Goal: Task Accomplishment & Management: Complete application form

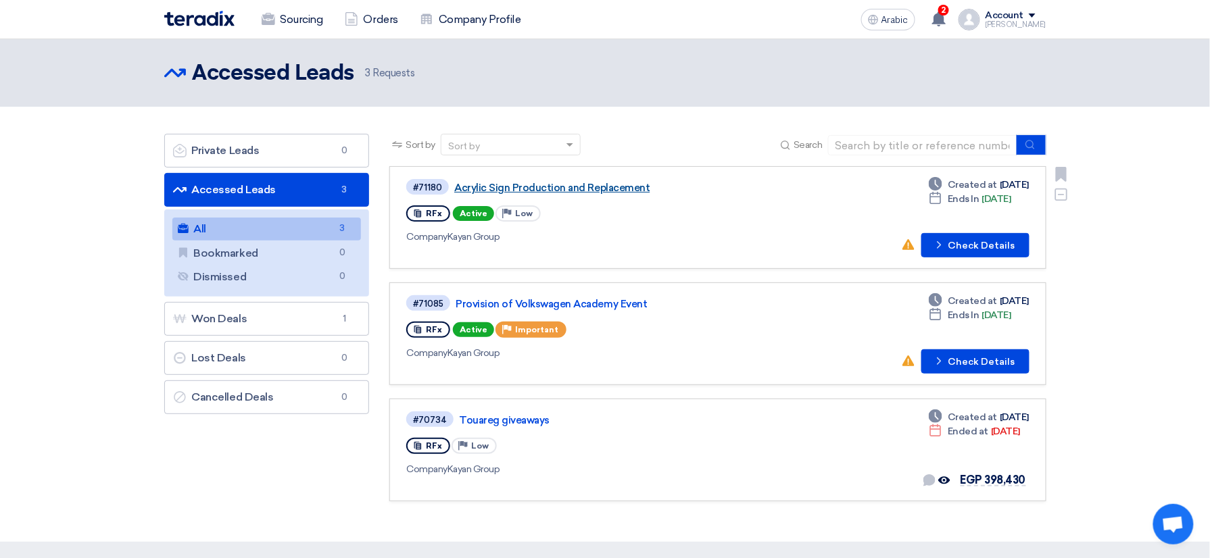
click at [583, 185] on link "Acrylic Sign Production and Replacement" at bounding box center [623, 188] width 338 height 12
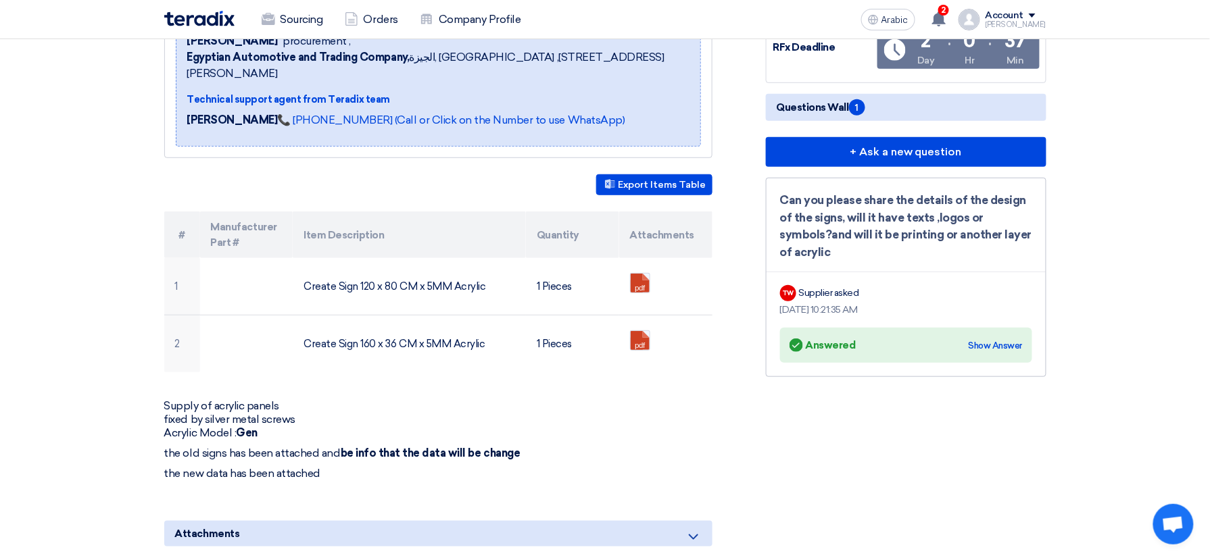
scroll to position [246, 0]
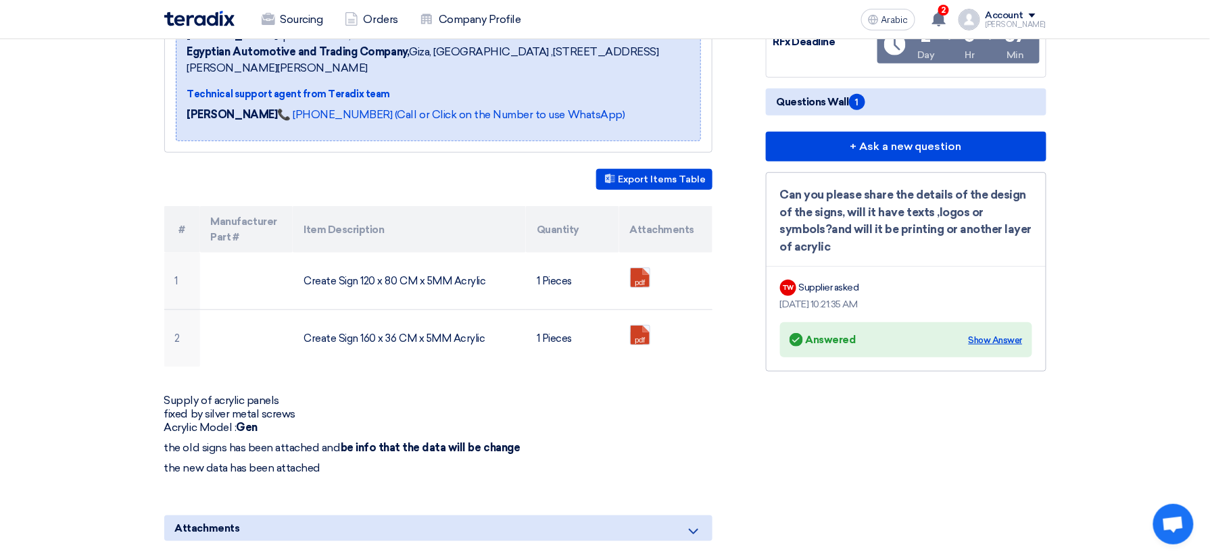
click at [1004, 334] on div "Show Answer" at bounding box center [996, 341] width 54 height 14
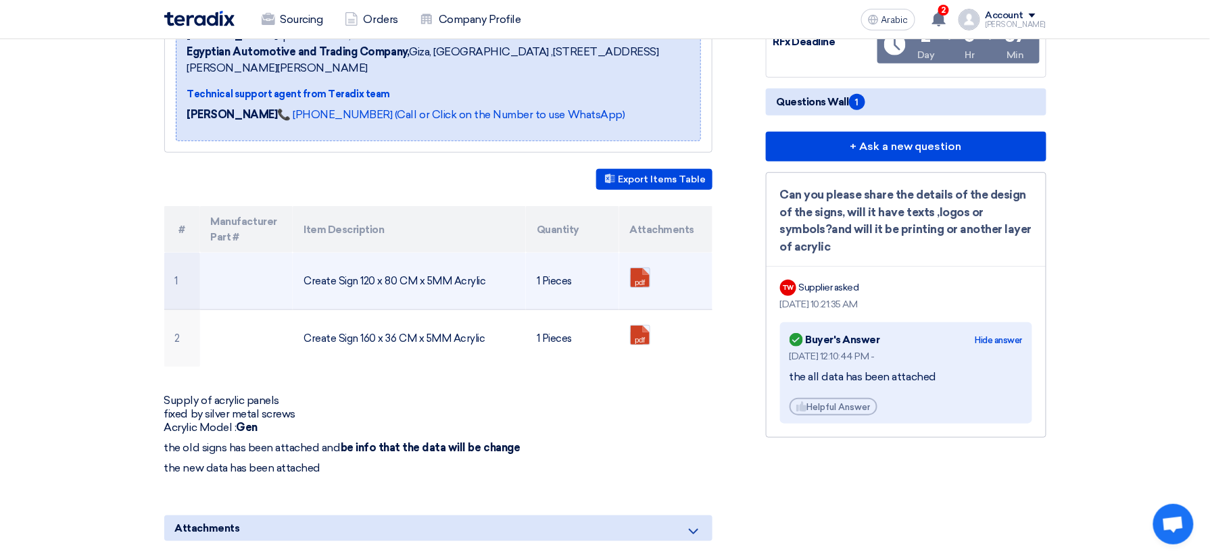
click at [647, 277] on link at bounding box center [685, 308] width 108 height 81
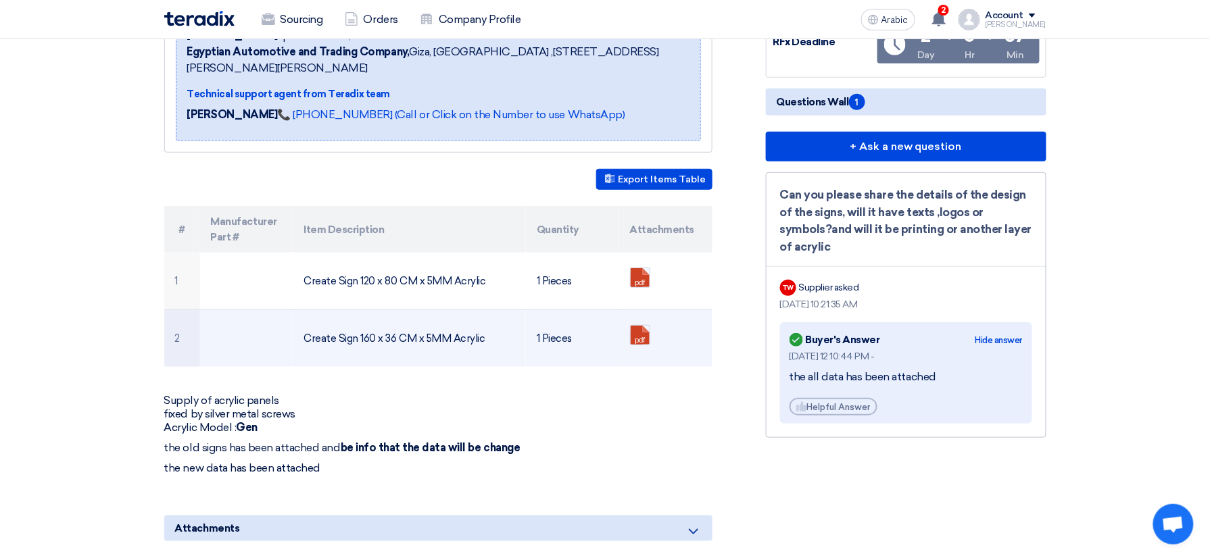
click at [650, 333] on ul "pdf" at bounding box center [666, 335] width 72 height 34
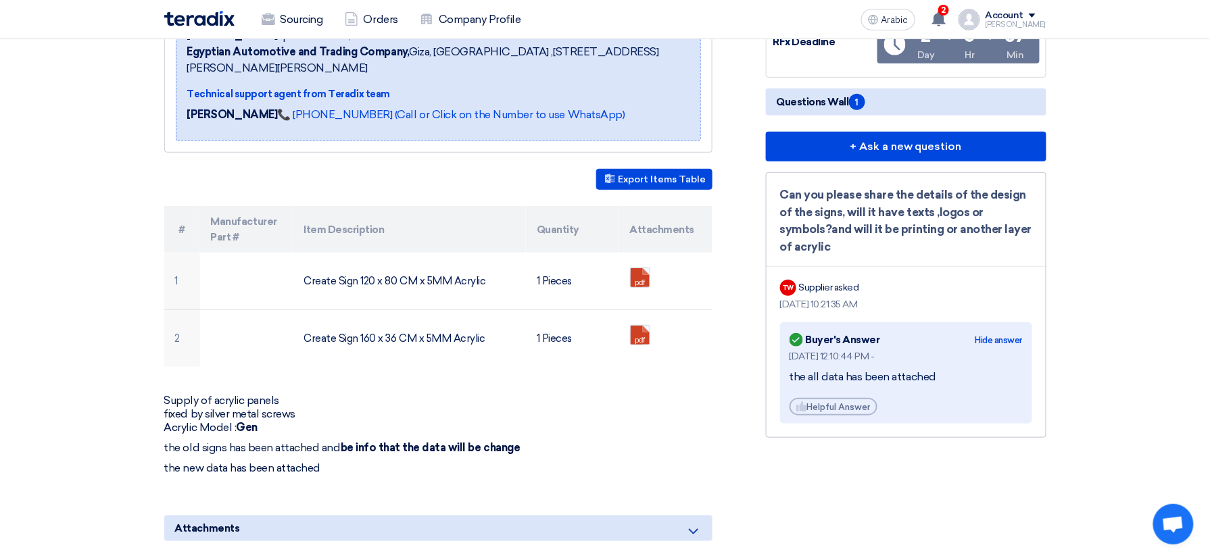
drag, startPoint x: 650, startPoint y: 333, endPoint x: 663, endPoint y: 391, distance: 59.4
click at [663, 391] on div "Acrylic Sign Production and Replacement Buyer Information [PERSON_NAME] procure…" at bounding box center [455, 425] width 602 height 934
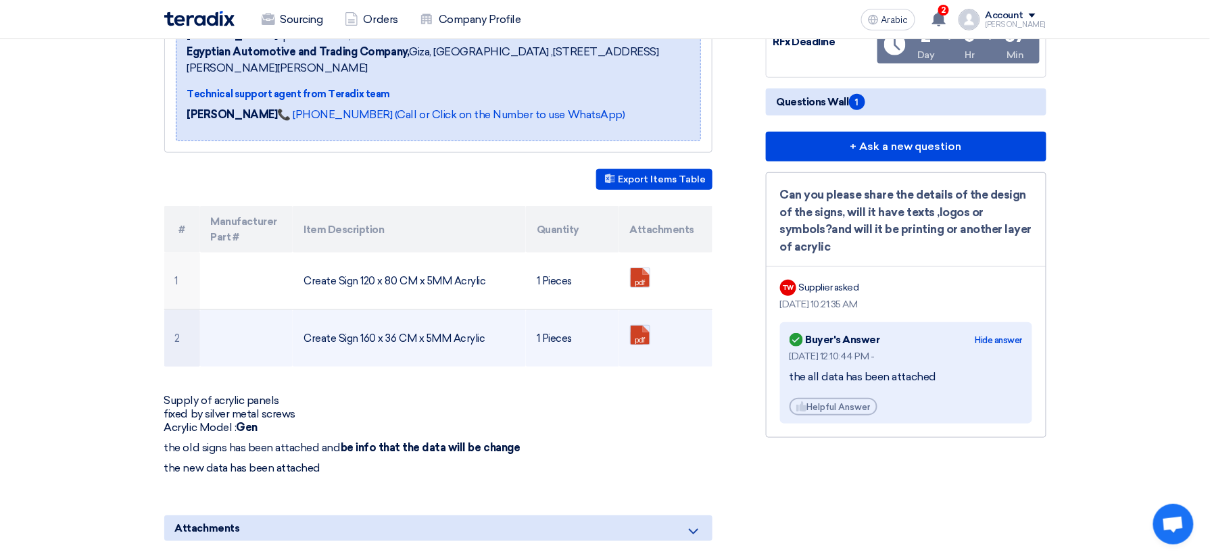
click at [642, 341] on link at bounding box center [685, 366] width 108 height 81
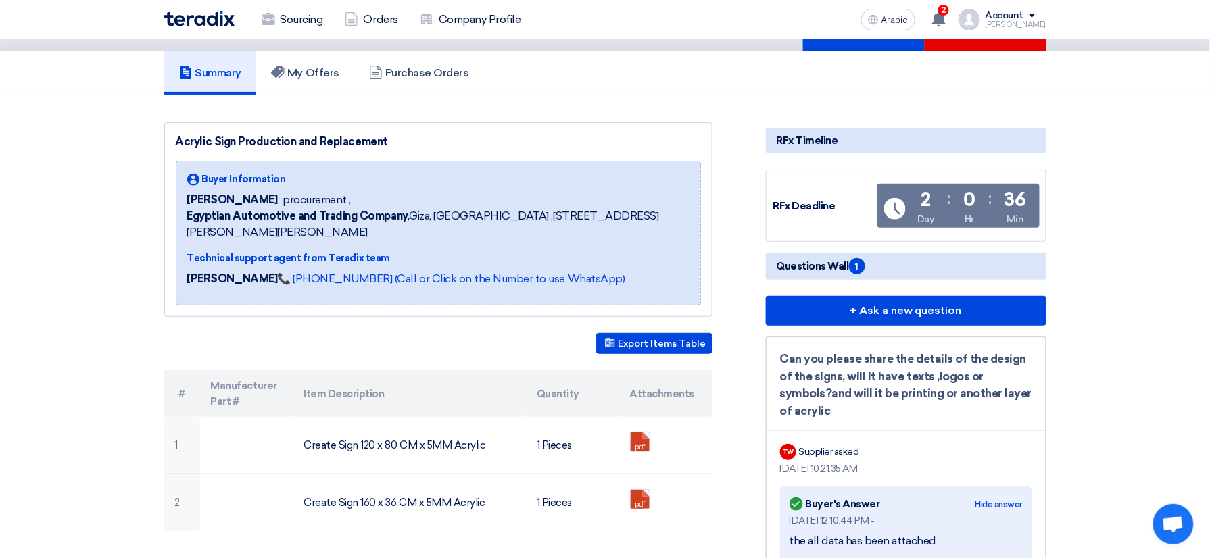
scroll to position [0, 0]
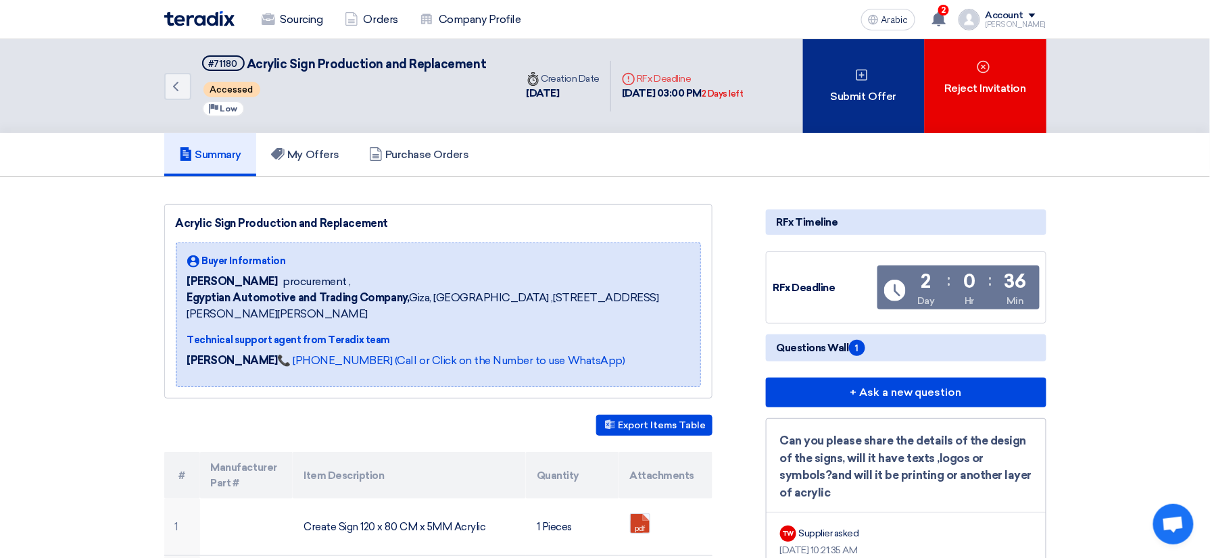
click at [845, 96] on font "Submit Offer" at bounding box center [864, 97] width 66 height 16
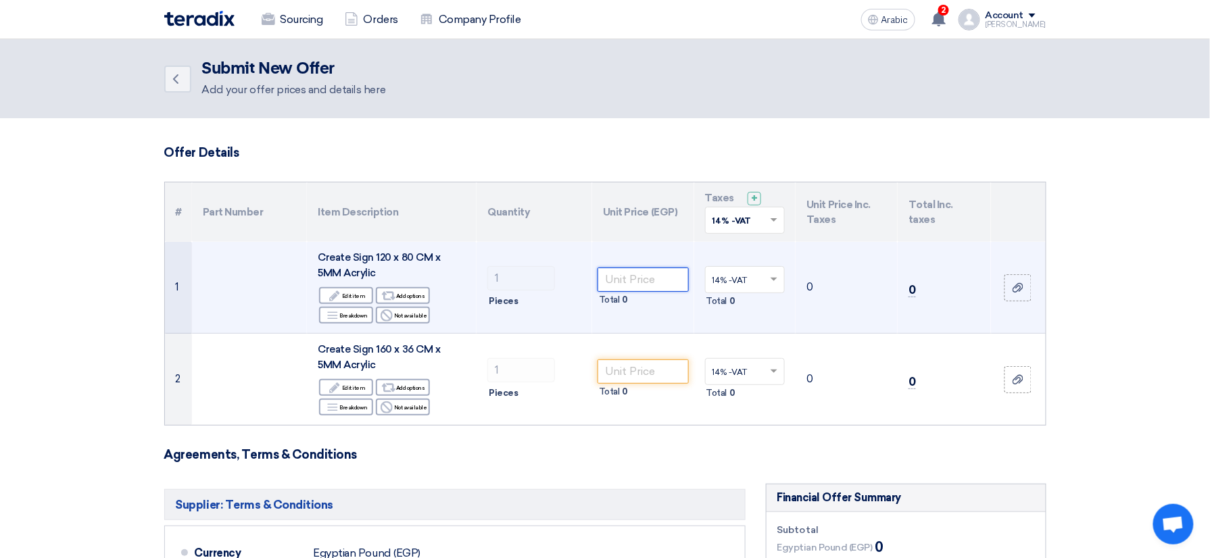
click at [623, 280] on input "number" at bounding box center [643, 280] width 91 height 24
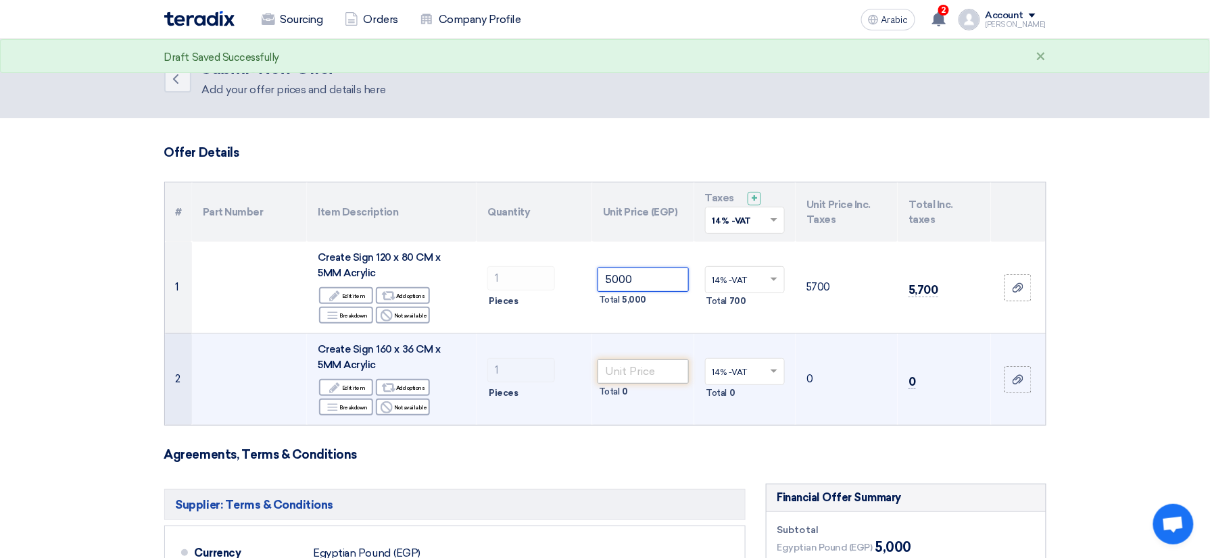
type input "5000"
click at [636, 376] on input "number" at bounding box center [643, 372] width 91 height 24
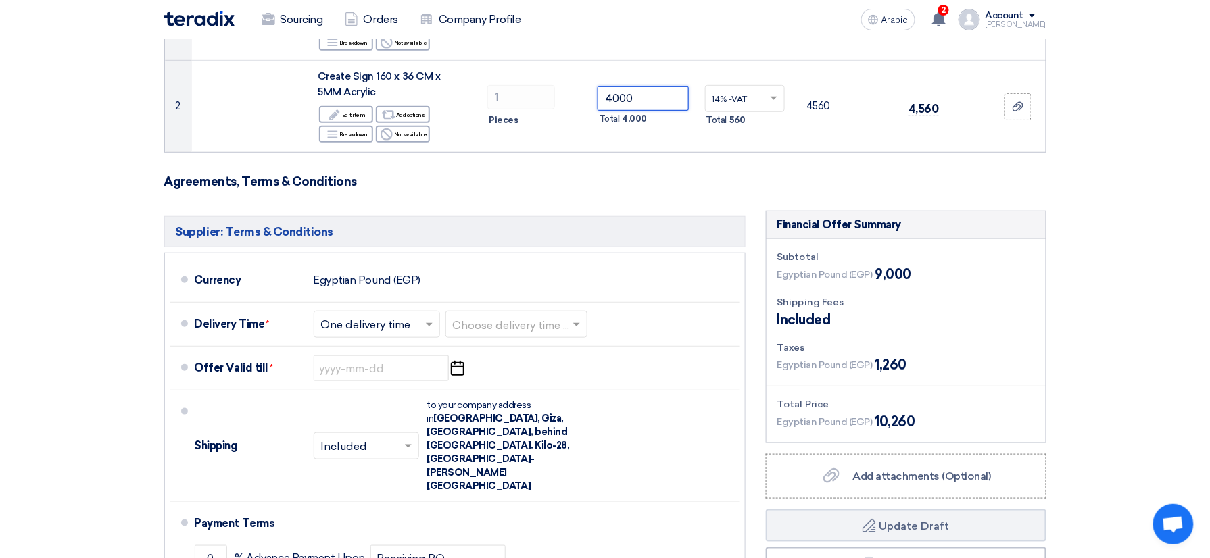
scroll to position [323, 0]
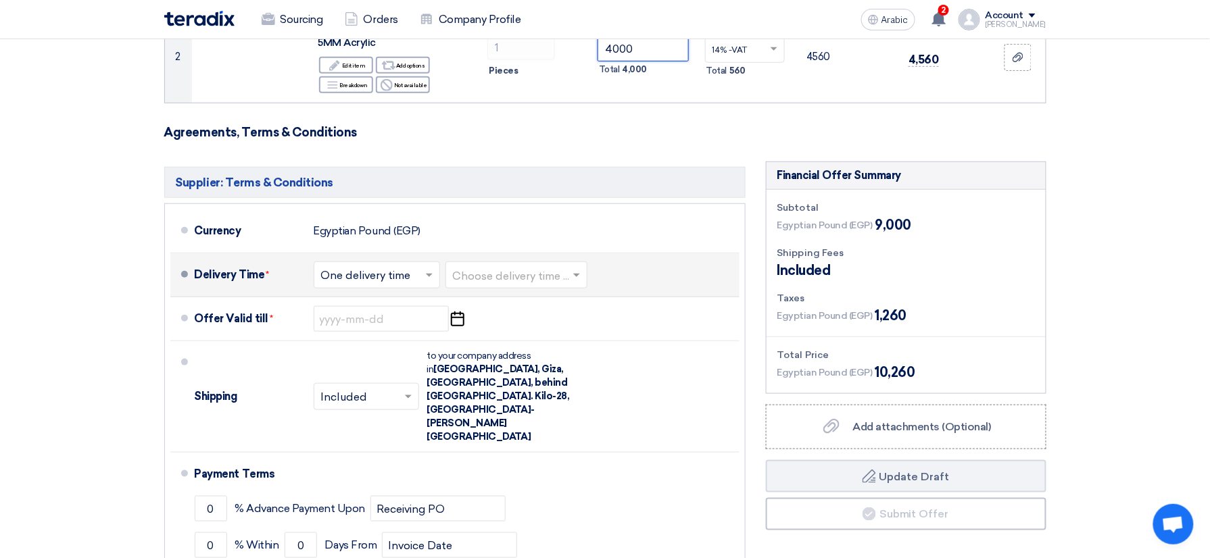
type input "4000"
click at [542, 272] on input "text" at bounding box center [517, 277] width 128 height 20
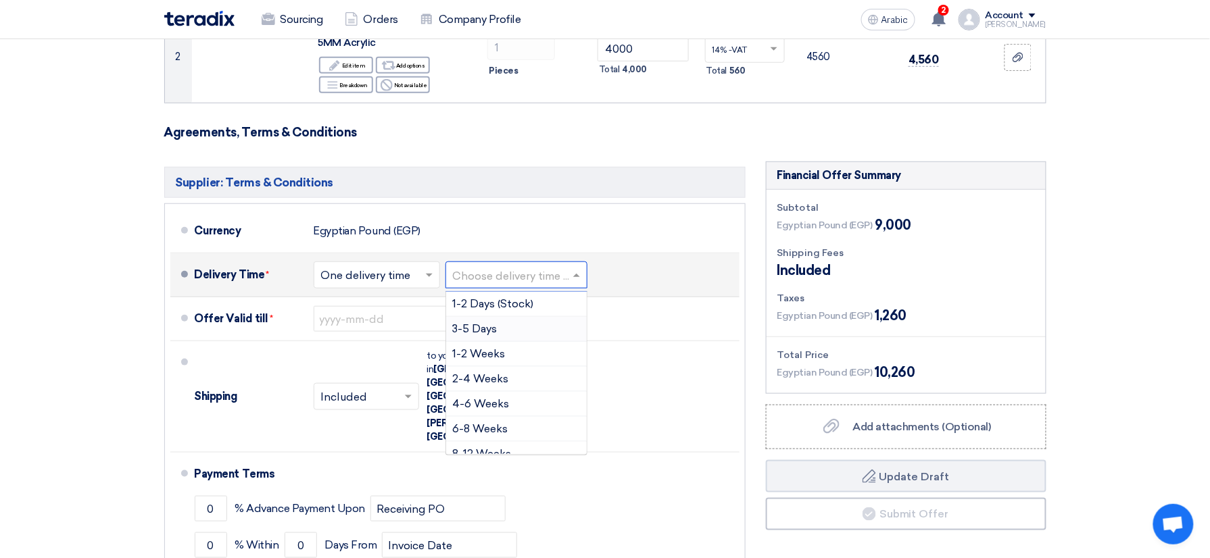
click at [509, 323] on div "3-5 Days" at bounding box center [516, 329] width 141 height 25
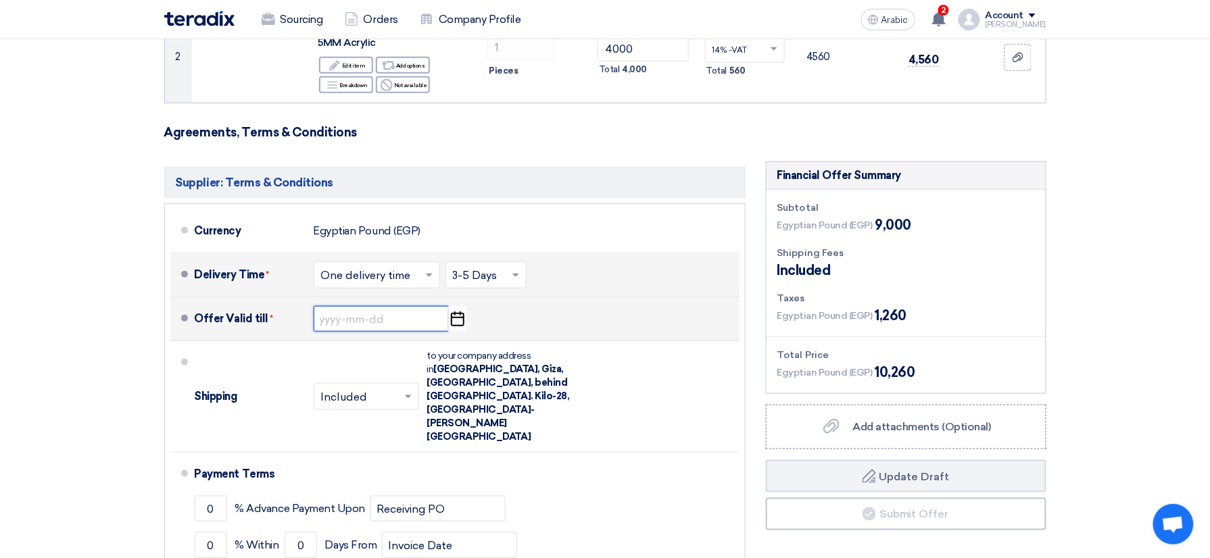
click at [414, 317] on input at bounding box center [381, 319] width 135 height 26
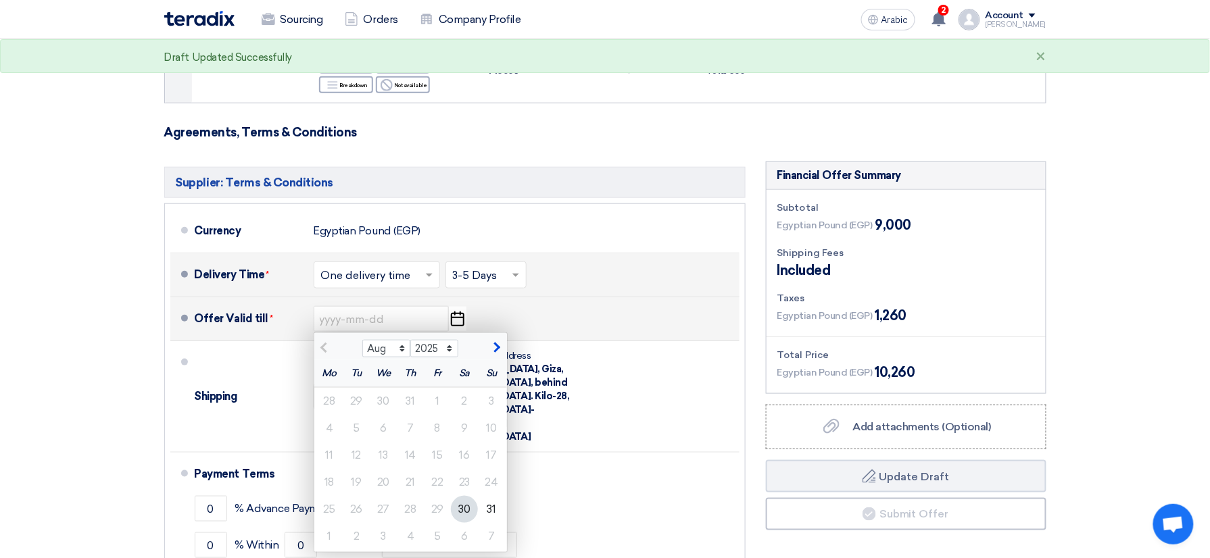
click at [494, 352] on span "button" at bounding box center [495, 348] width 7 height 12
select select "9"
click at [336, 456] on div "15" at bounding box center [329, 455] width 27 height 27
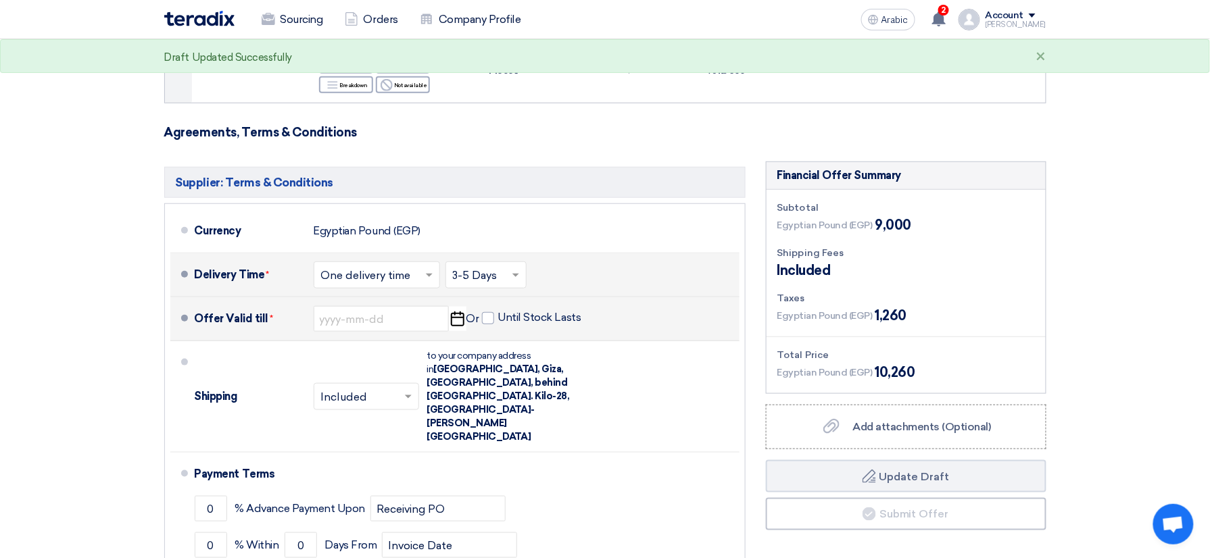
type input "[DATE]"
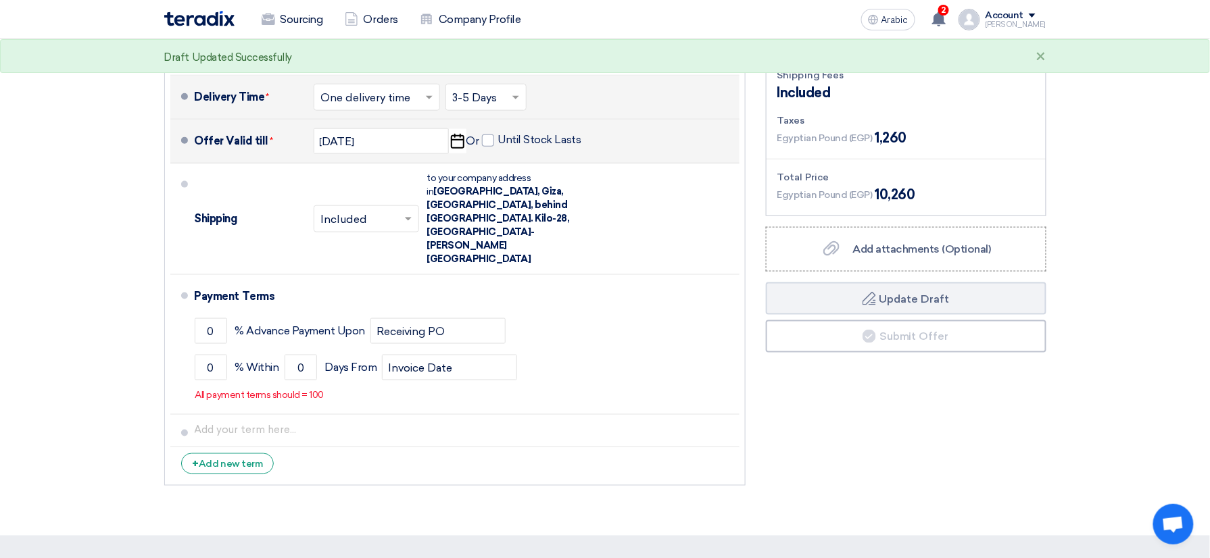
scroll to position [558, 0]
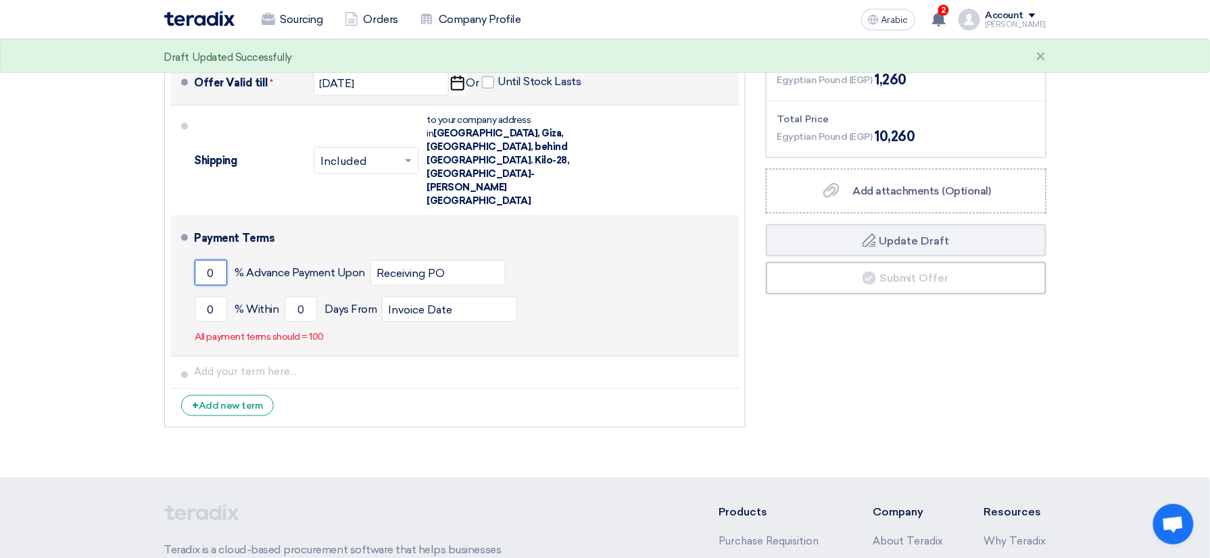
click at [198, 260] on input "0" at bounding box center [211, 273] width 32 height 26
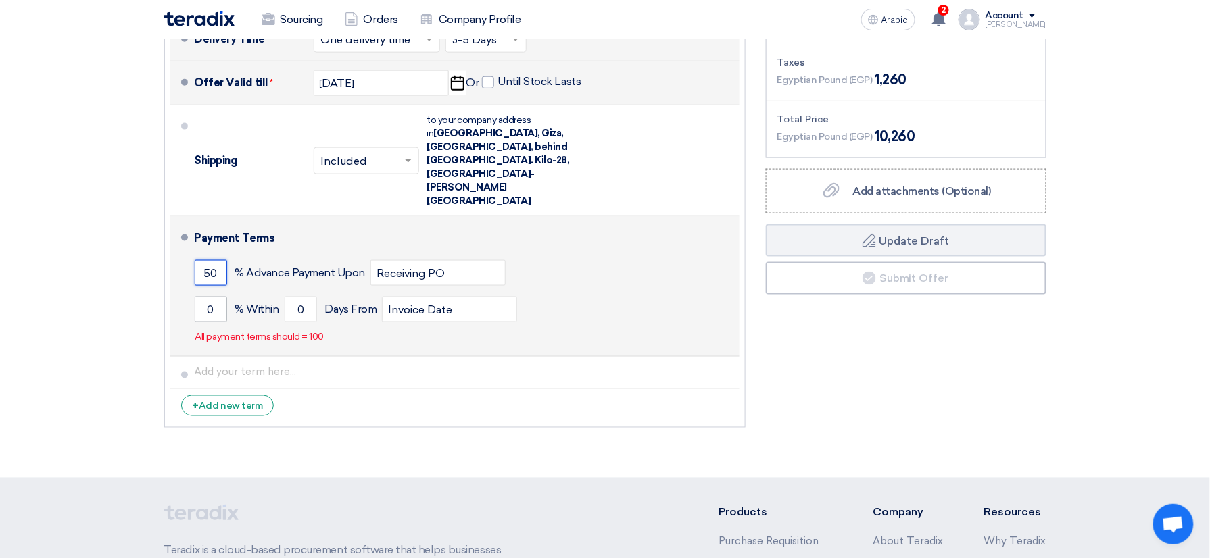
type input "50"
click at [204, 297] on input "0" at bounding box center [211, 310] width 32 height 26
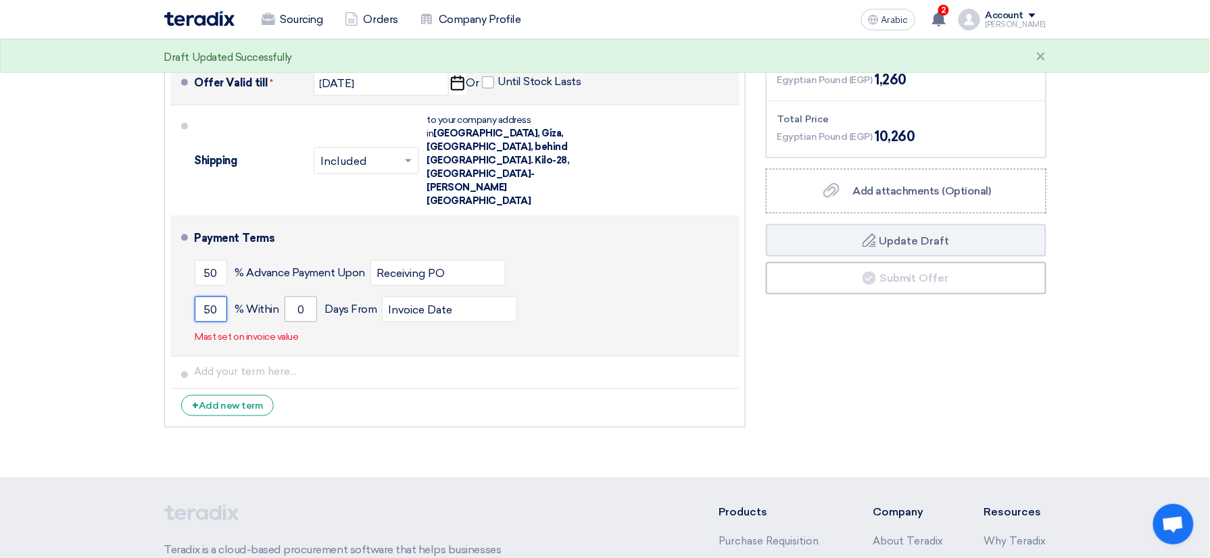
type input "50"
click at [290, 297] on input "0" at bounding box center [301, 310] width 32 height 26
drag, startPoint x: 293, startPoint y: 268, endPoint x: 312, endPoint y: 271, distance: 19.2
click at [312, 297] on input "0" at bounding box center [301, 310] width 32 height 26
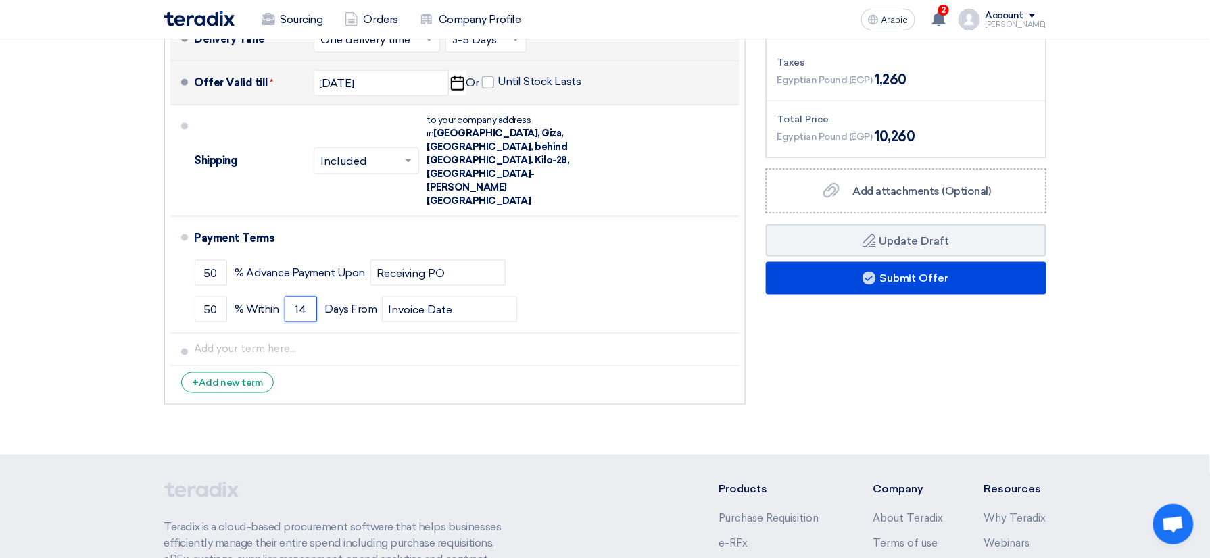
type input "14"
click at [127, 300] on section "Offer Details # Part Number Item Description Quantity Unit Price (EGP) Taxes + …" at bounding box center [605, 7] width 1210 height 895
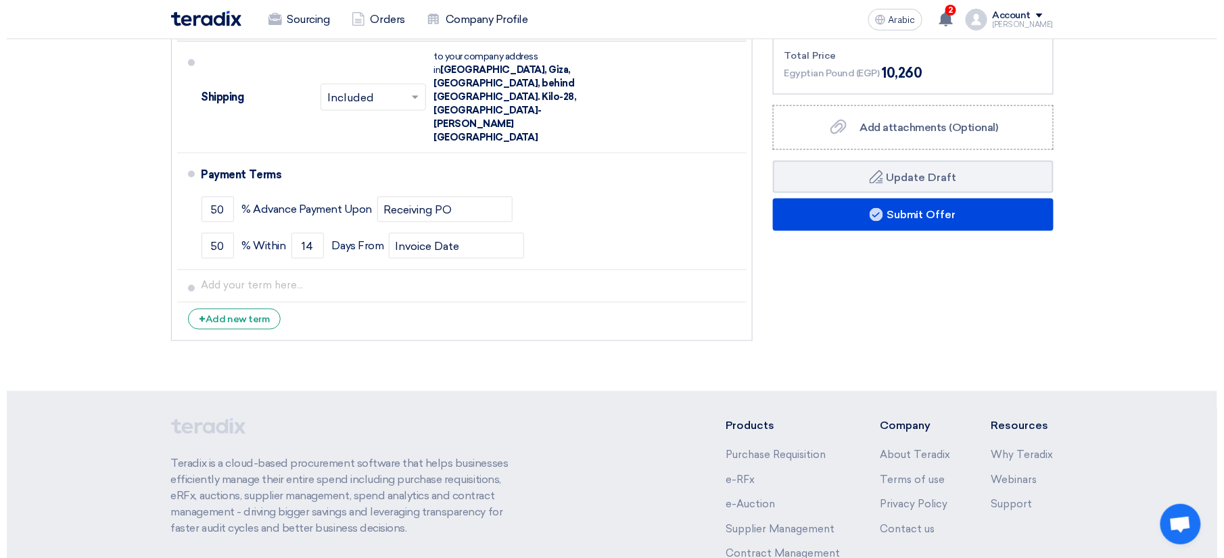
scroll to position [628, 0]
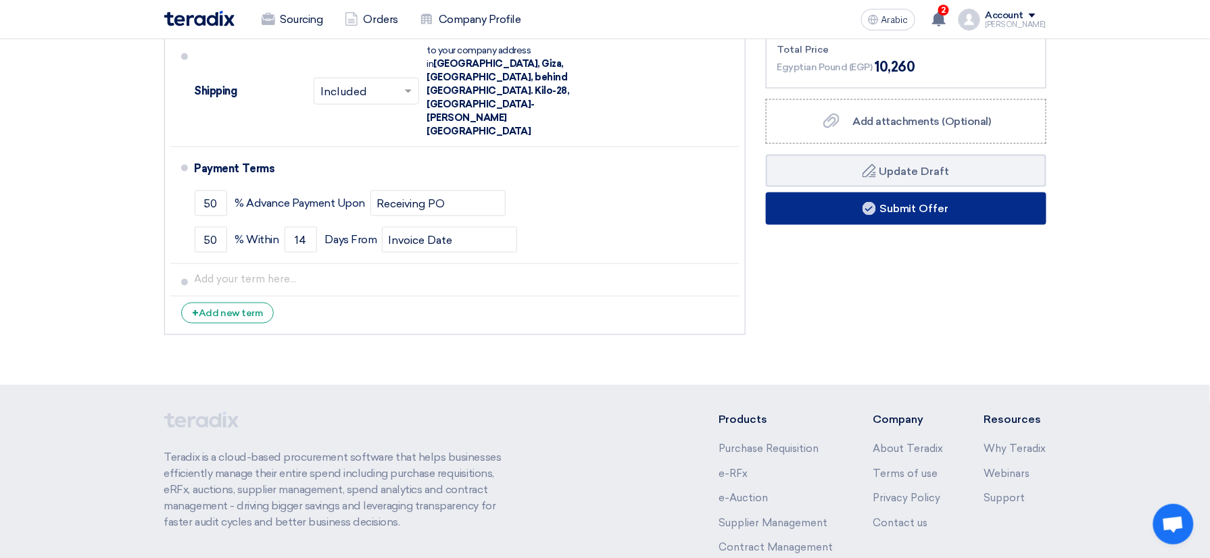
click at [871, 215] on use at bounding box center [870, 209] width 14 height 14
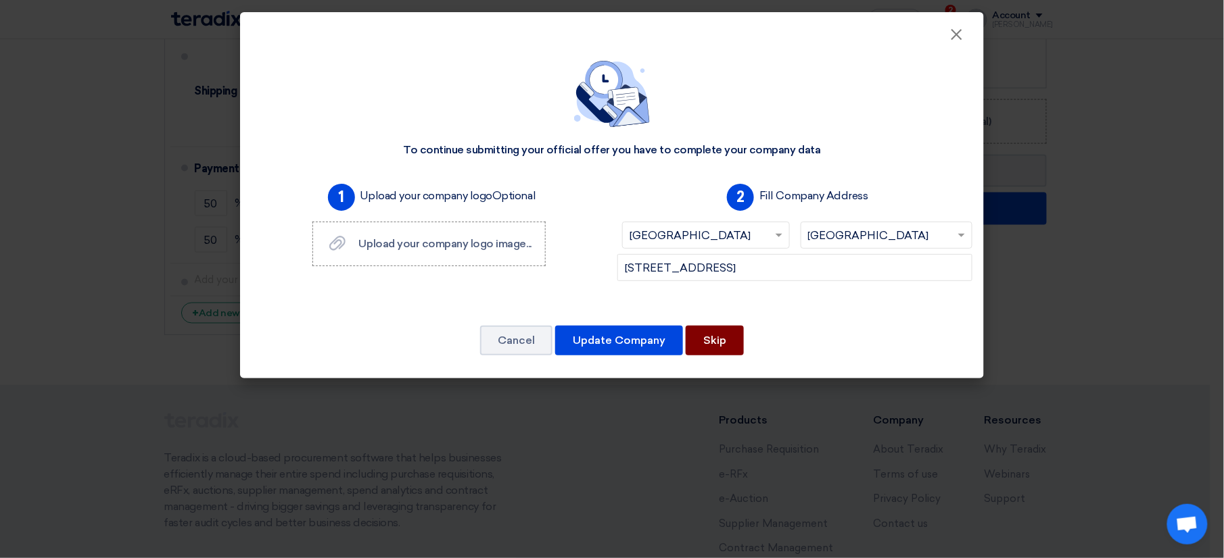
click at [722, 336] on button "Skip" at bounding box center [715, 341] width 58 height 30
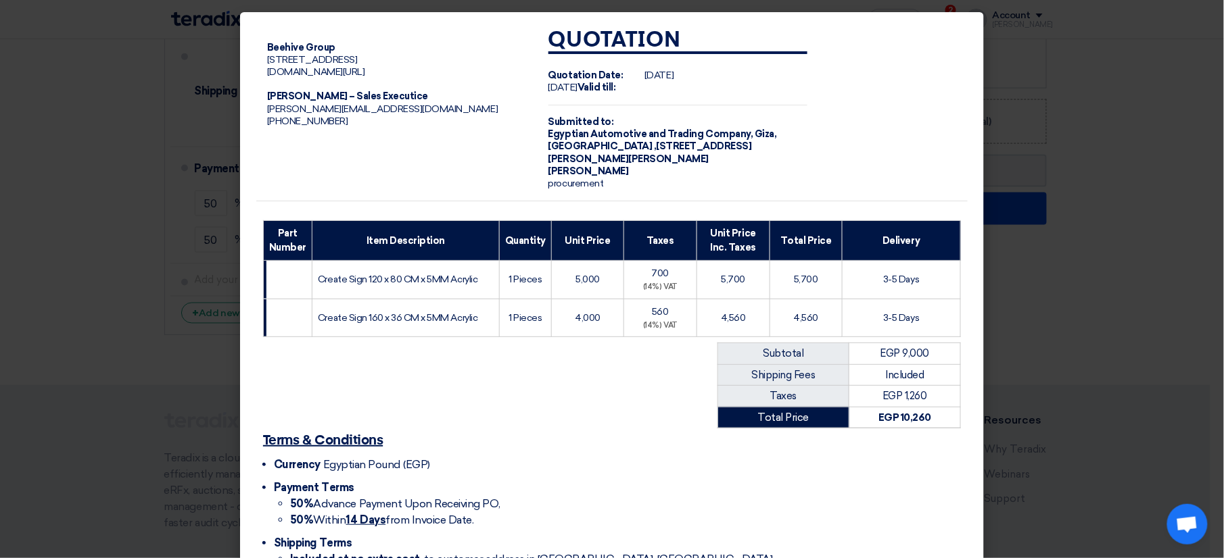
scroll to position [85, 0]
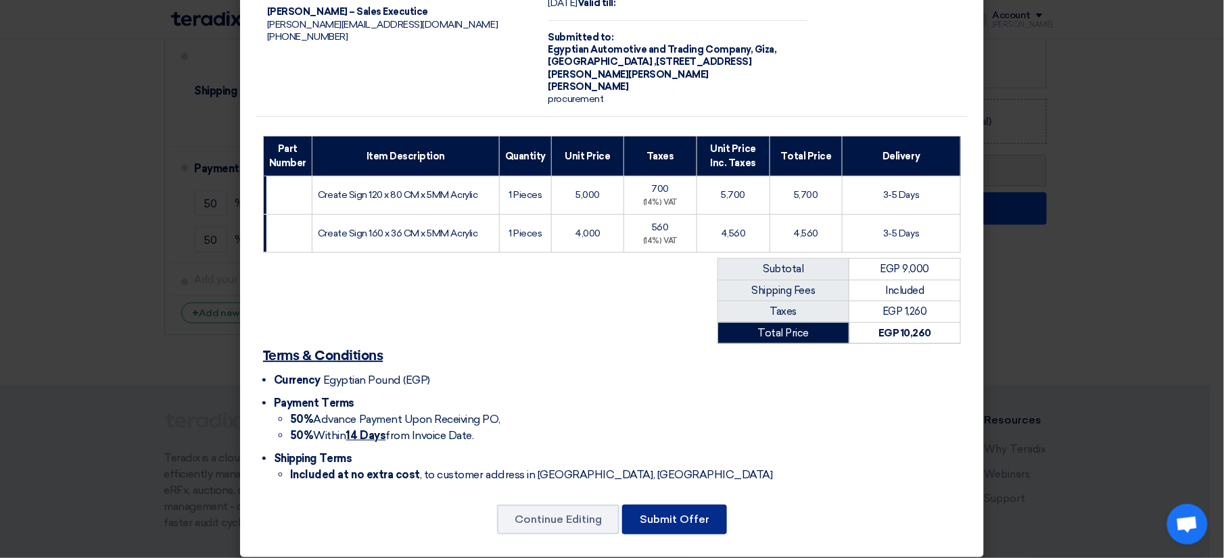
click at [687, 505] on button "Submit Offer" at bounding box center [674, 520] width 105 height 30
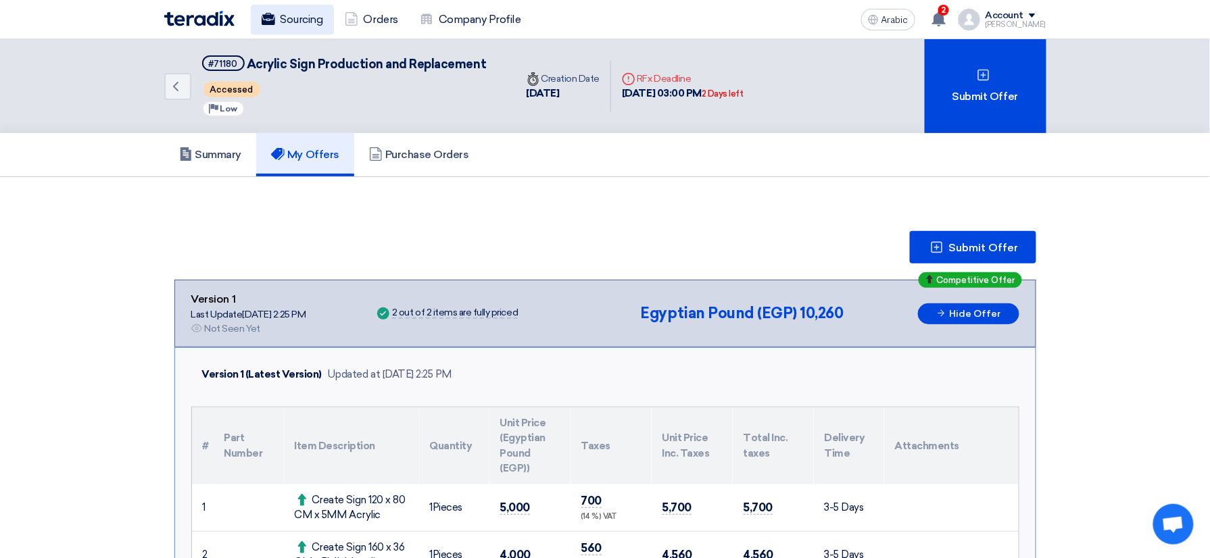
click at [288, 22] on font "Sourcing" at bounding box center [302, 19] width 43 height 16
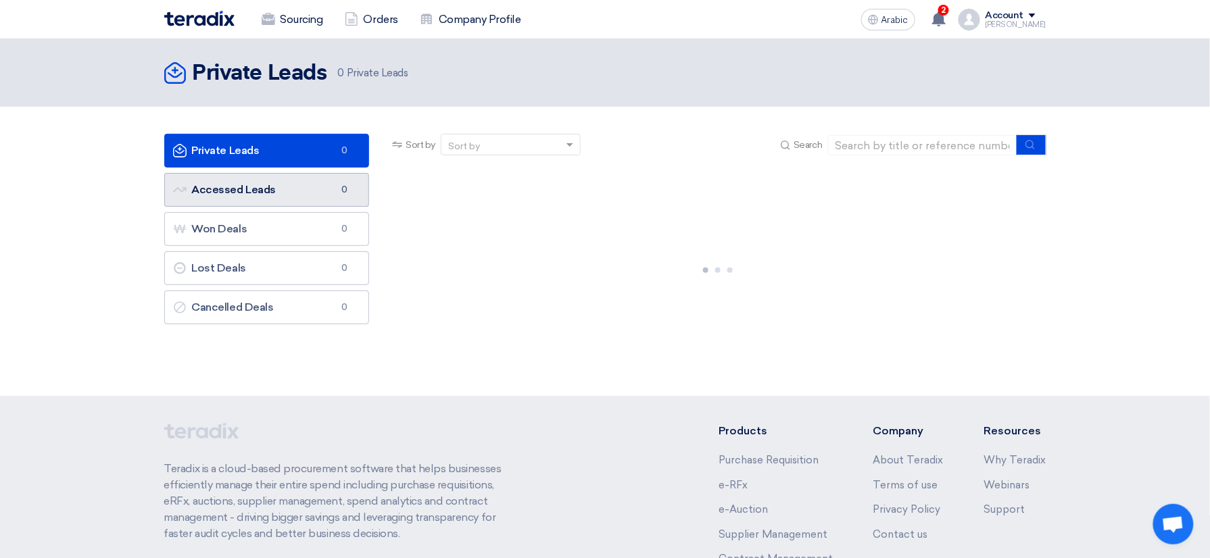
click at [287, 192] on link "Accessed Leads Accessed Leads 0" at bounding box center [267, 190] width 206 height 34
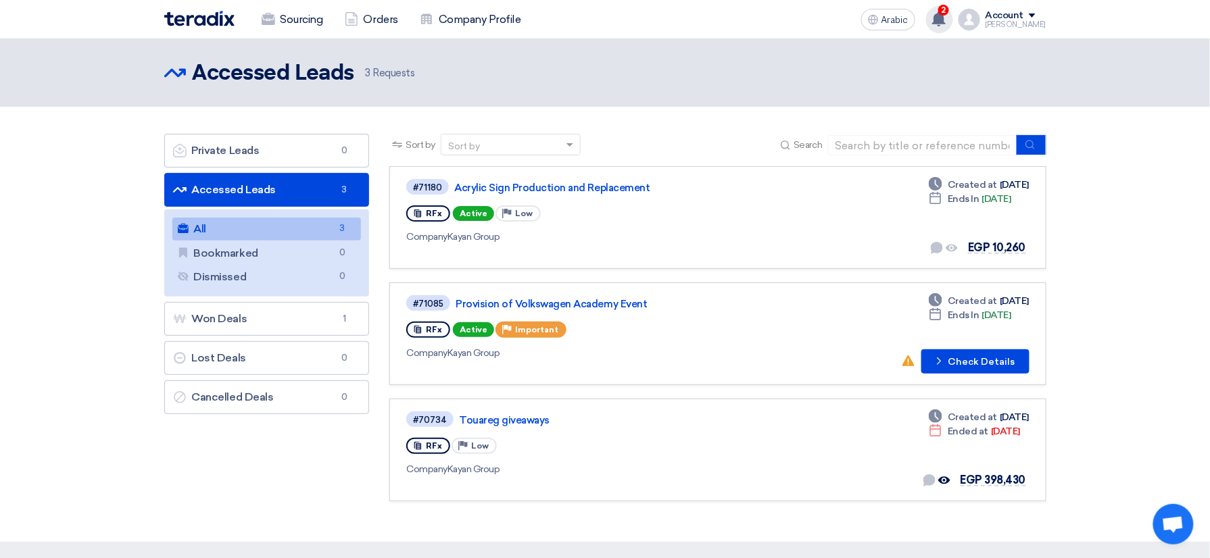
click at [953, 14] on div "2 A request has been edited! - "Acrylic Sign Production and Replacement". [DATE…" at bounding box center [939, 19] width 27 height 27
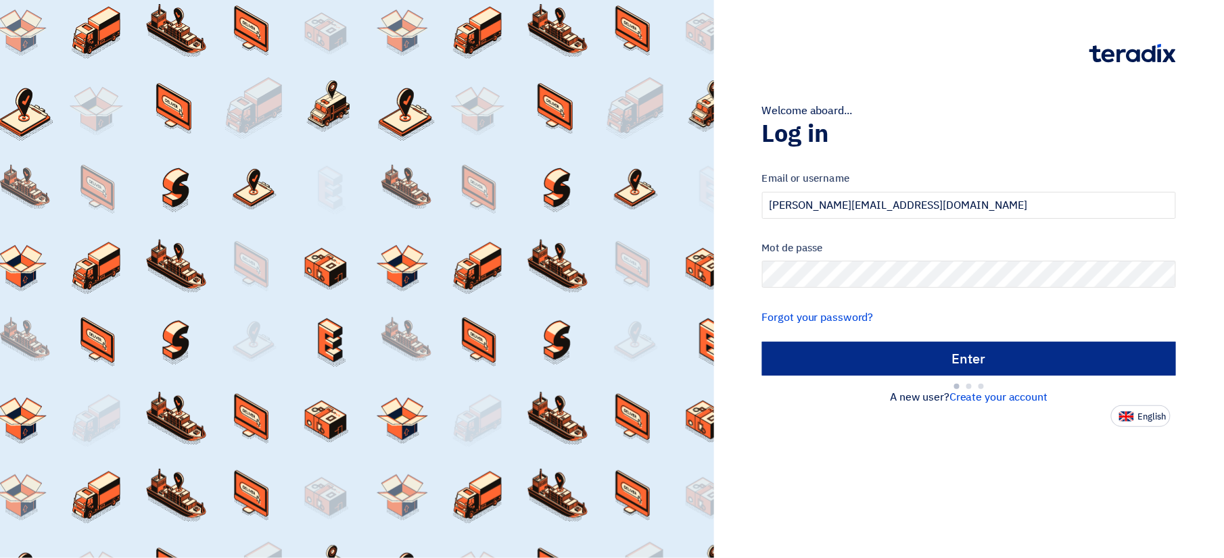
type input "Sign in"
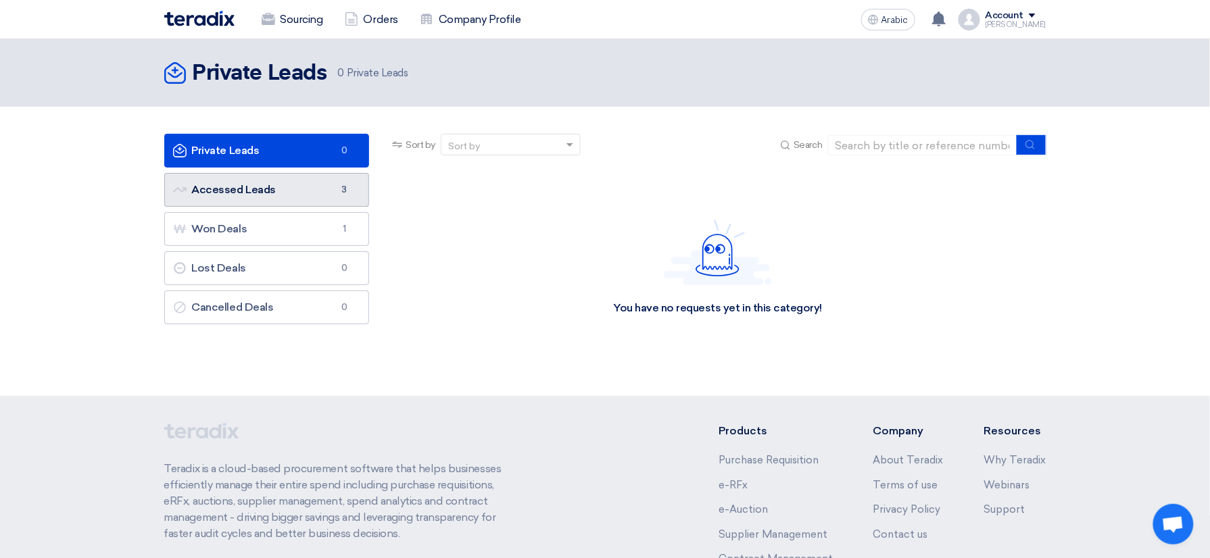
click at [287, 185] on link "Accessed Leads Accessed Leads 3" at bounding box center [267, 190] width 206 height 34
